Goal: Information Seeking & Learning: Learn about a topic

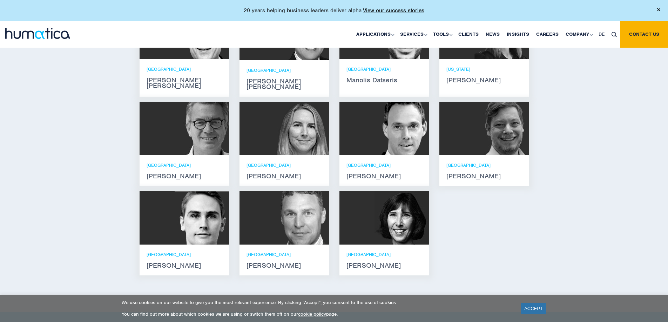
scroll to position [386, 0]
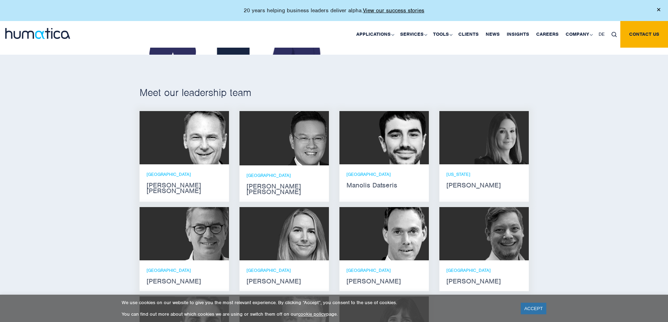
click at [380, 153] on img at bounding box center [402, 137] width 54 height 53
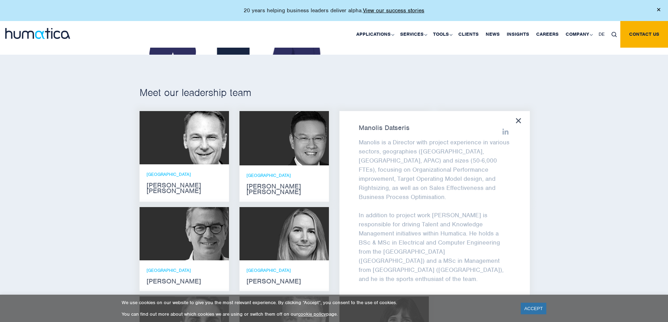
click at [520, 125] on div "[PERSON_NAME] is a Director with project experience in various sectors, geograp…" at bounding box center [435, 203] width 191 height 185
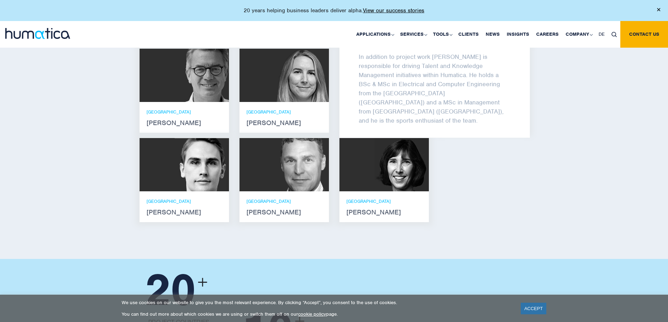
scroll to position [561, 0]
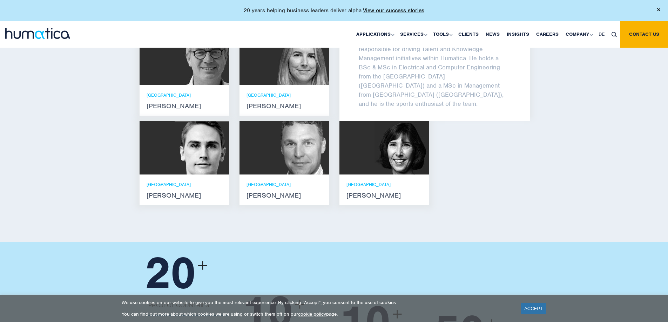
click at [314, 137] on img at bounding box center [302, 147] width 54 height 53
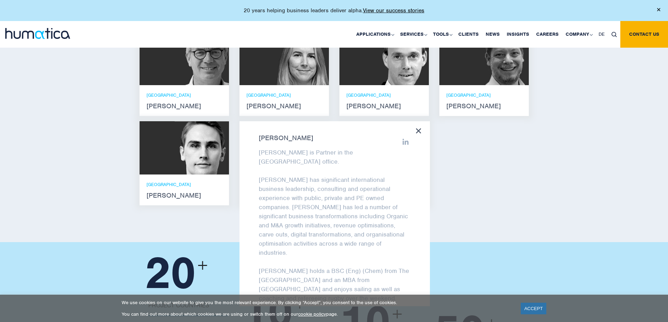
click at [415, 124] on div "[PERSON_NAME] [PERSON_NAME] is Partner in the London office. [PERSON_NAME] has …" at bounding box center [335, 213] width 191 height 185
click at [417, 128] on icon at bounding box center [418, 130] width 5 height 5
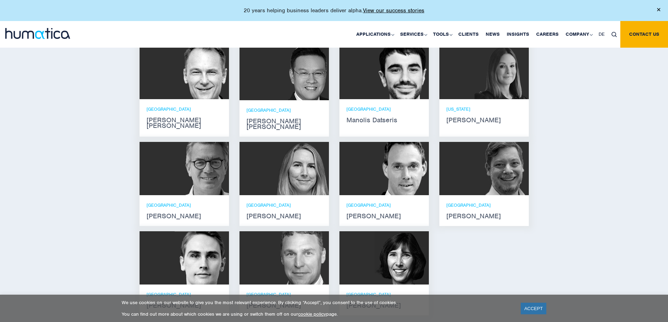
scroll to position [421, 0]
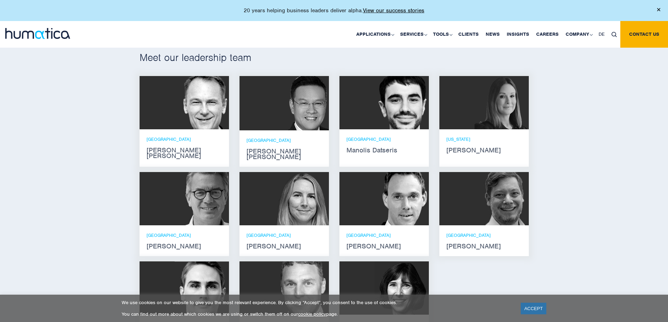
click at [499, 133] on div "[US_STATE] [PERSON_NAME]" at bounding box center [484, 144] width 89 height 31
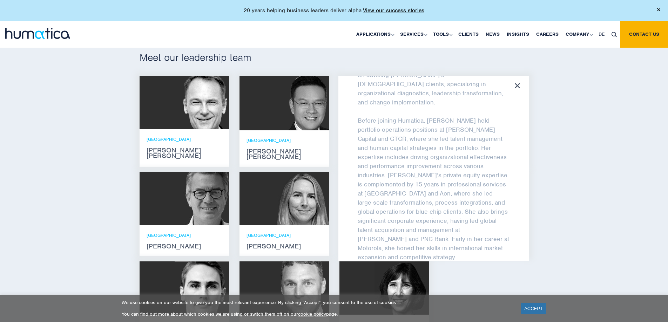
scroll to position [138, 0]
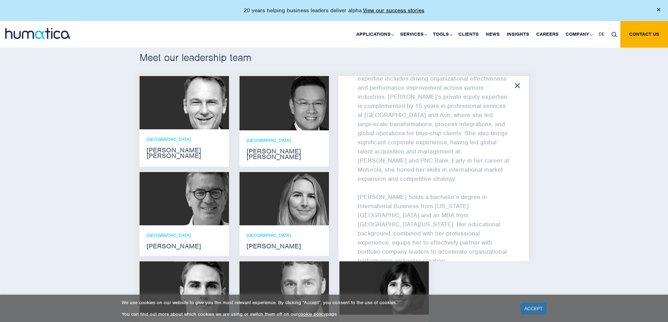
click at [625, 155] on div "Meet our leadership team [PERSON_NAME] [PERSON_NAME] He holds degrees in Electr…" at bounding box center [334, 201] width 668 height 363
click at [520, 84] on icon at bounding box center [517, 85] width 5 height 5
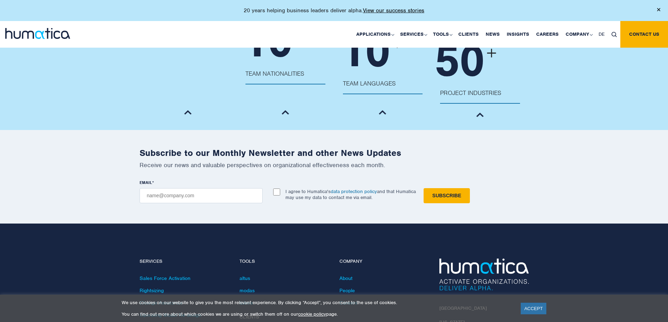
scroll to position [842, 0]
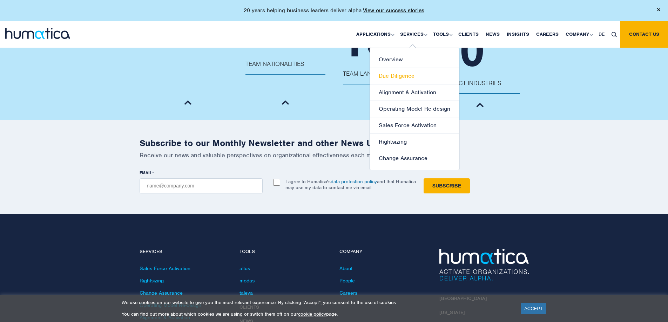
click at [409, 75] on link "Due Diligence" at bounding box center [414, 76] width 89 height 16
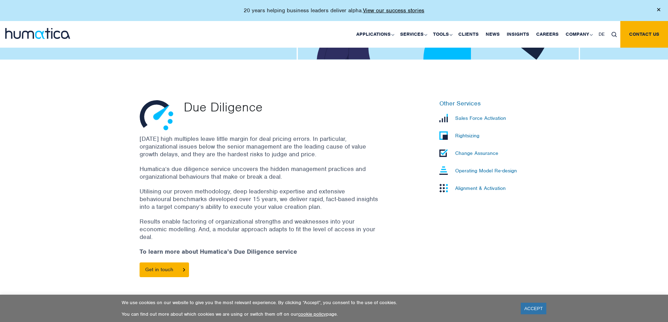
scroll to position [175, 0]
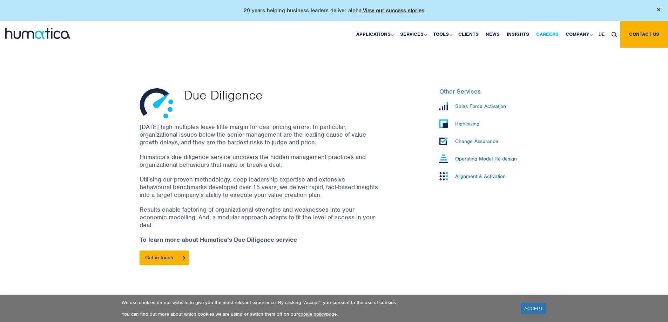
click at [544, 31] on link "Careers" at bounding box center [547, 34] width 29 height 27
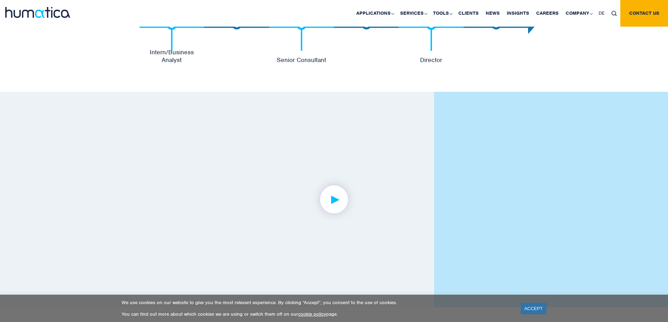
scroll to position [1754, 0]
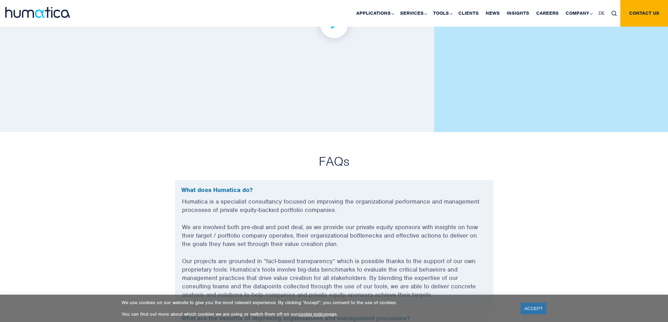
click at [327, 78] on link at bounding box center [334, 25] width 256 height 160
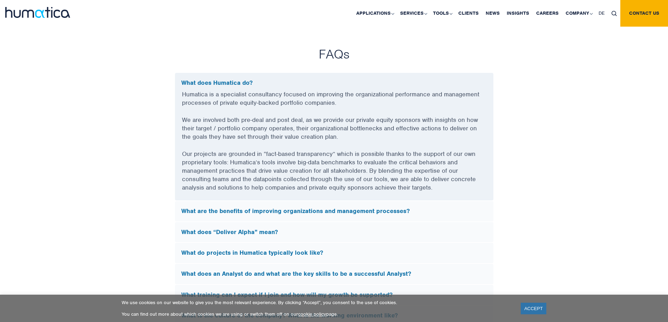
scroll to position [1860, 0]
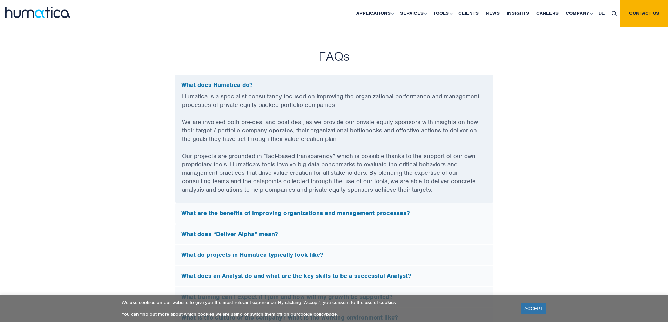
click at [388, 225] on div "What does “Deliver Alpha” mean?" at bounding box center [334, 235] width 319 height 20
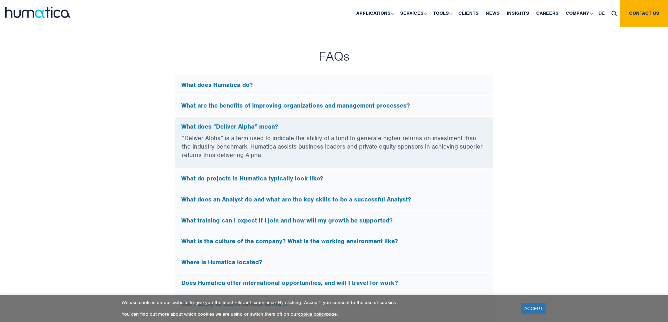
click at [378, 179] on h5 "What do projects in Humatica typically look like?" at bounding box center [334, 179] width 306 height 8
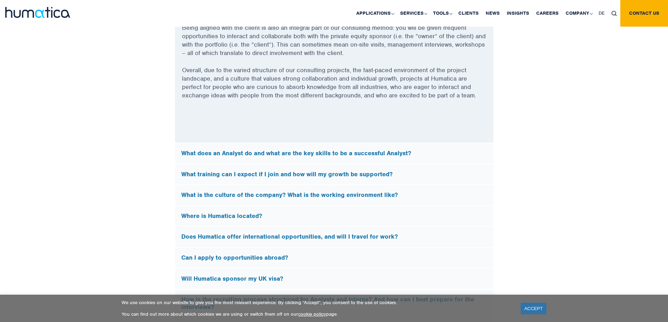
scroll to position [2070, 0]
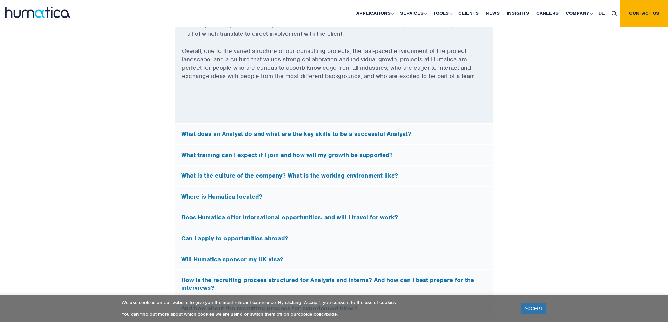
click at [416, 212] on div "Does Humatica offer international opportunities, and will I travel for work?" at bounding box center [334, 218] width 319 height 20
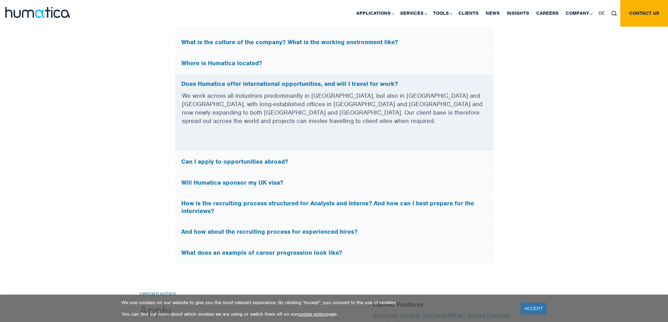
scroll to position [2035, 0]
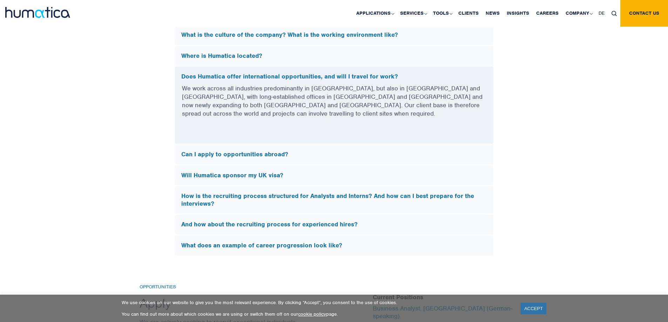
click at [402, 193] on h5 "How is the recruiting process structured for Analysts and Interns? And how can …" at bounding box center [334, 200] width 306 height 15
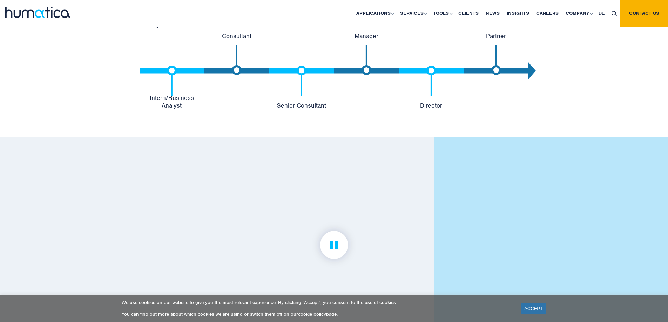
scroll to position [1579, 0]
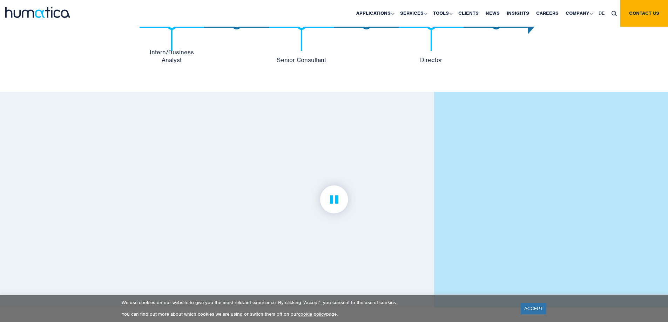
click at [400, 197] on link at bounding box center [334, 200] width 256 height 160
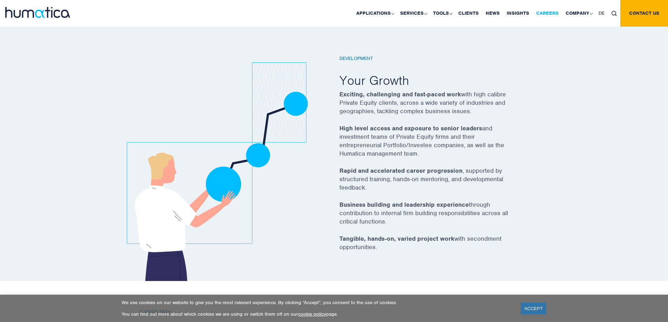
scroll to position [1193, 0]
